Goal: Transaction & Acquisition: Purchase product/service

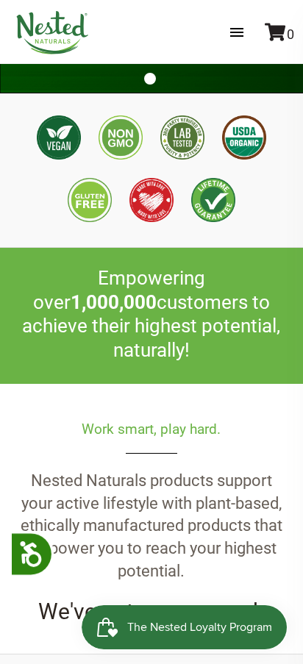
scroll to position [294, 0]
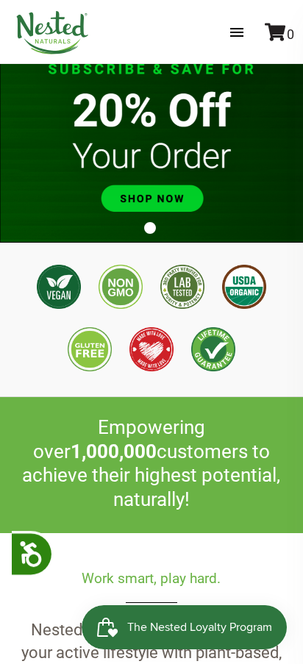
click at [177, 190] on img at bounding box center [151, 53] width 303 height 379
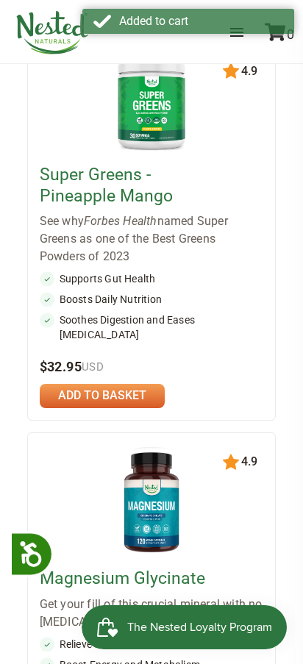
click at [119, 377] on div at bounding box center [152, 392] width 224 height 31
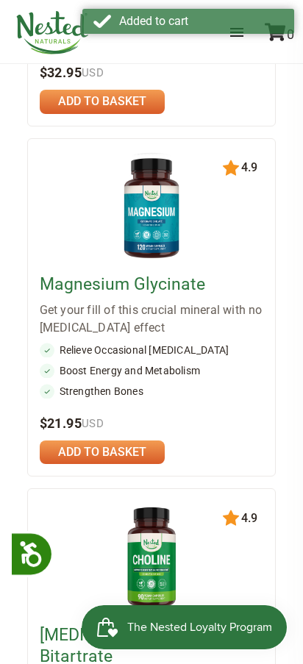
click at [116, 441] on link at bounding box center [102, 453] width 125 height 24
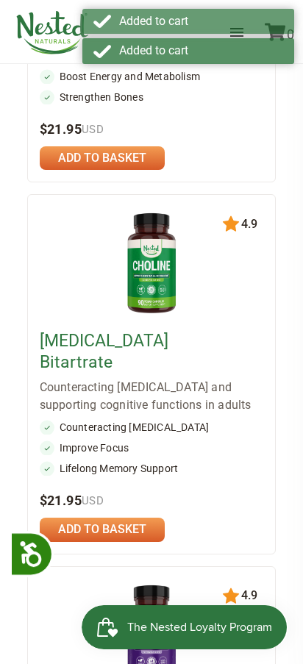
scroll to position [1030, 0]
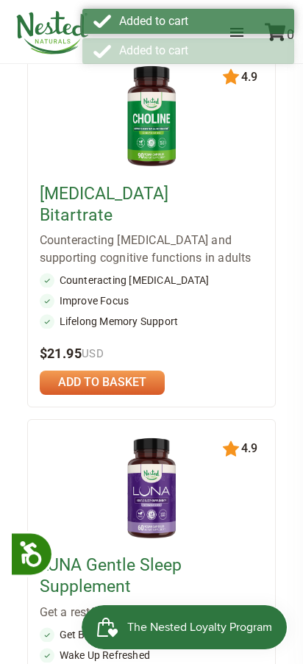
click at [129, 371] on link at bounding box center [102, 383] width 125 height 24
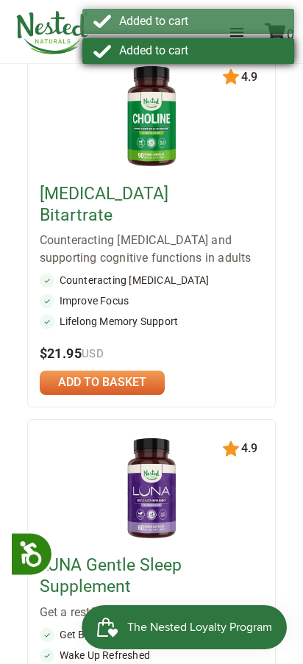
click at [240, 64] on div "Added to cart Added to cart" at bounding box center [188, 39] width 212 height 60
click at [229, 50] on div "Added to cart" at bounding box center [203, 50] width 169 height 13
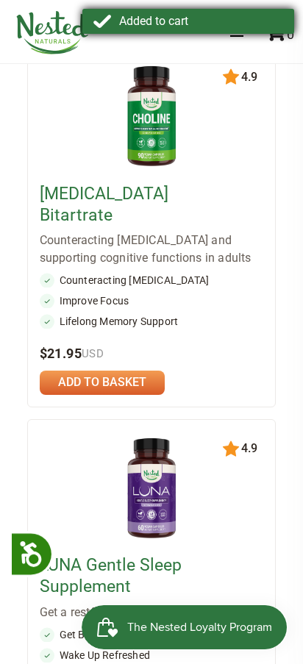
click at [177, 21] on div "Added to cart" at bounding box center [203, 21] width 169 height 13
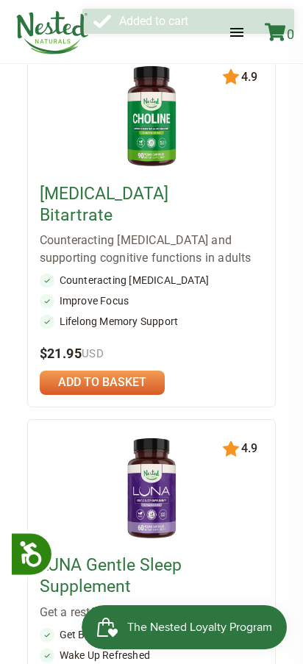
click at [279, 41] on link "0" at bounding box center [279, 33] width 29 height 15
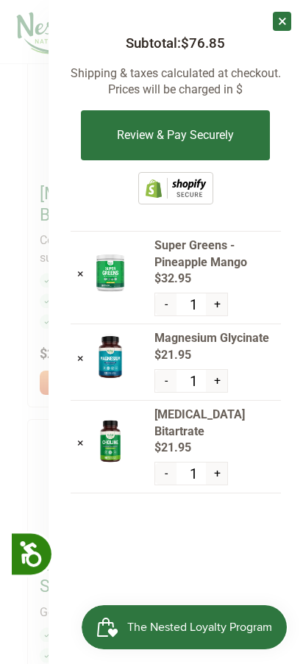
click at [200, 626] on span "The Nested Loyalty Program" at bounding box center [199, 627] width 145 height 22
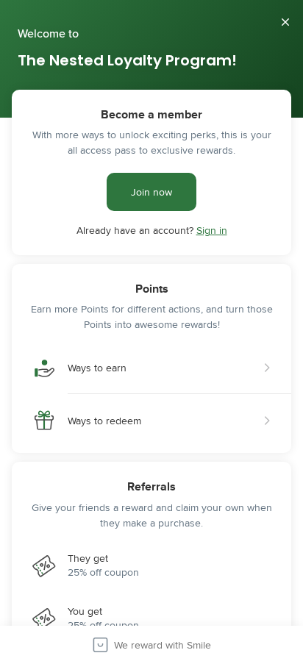
scroll to position [0, 0]
click at [278, 27] on button "Close" at bounding box center [286, 22] width 24 height 24
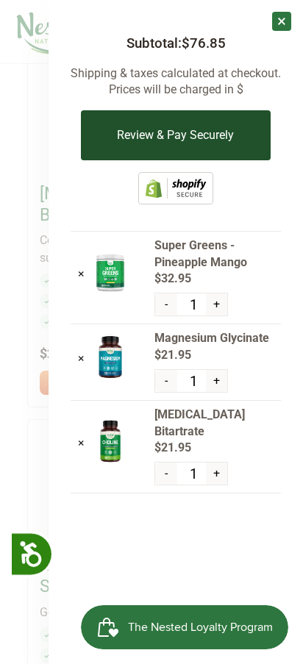
click at [185, 138] on button "Review & Pay Securely" at bounding box center [175, 135] width 189 height 50
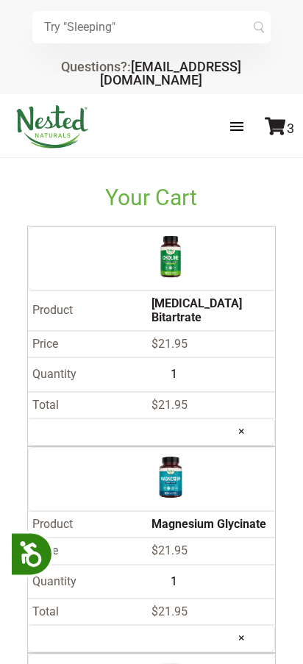
scroll to position [295, 0]
